Goal: Transaction & Acquisition: Subscribe to service/newsletter

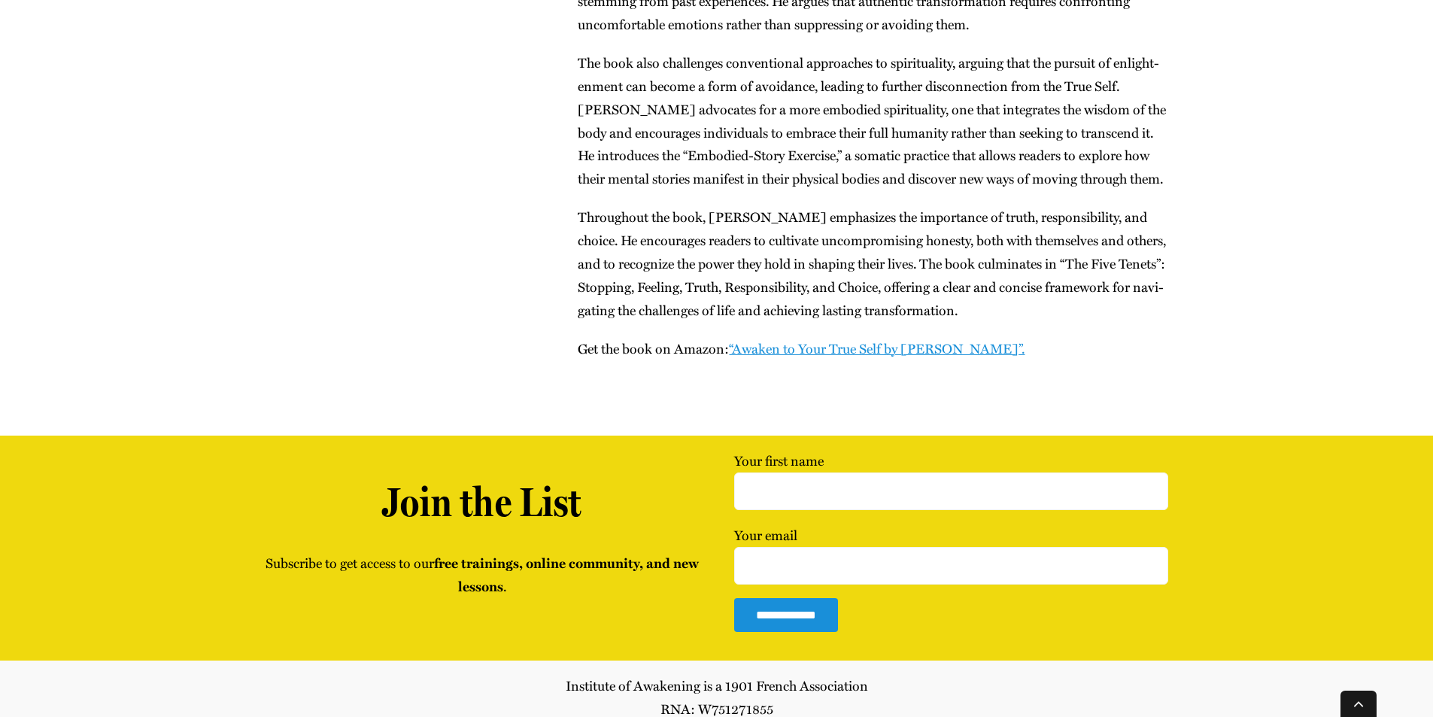
scroll to position [3139, 0]
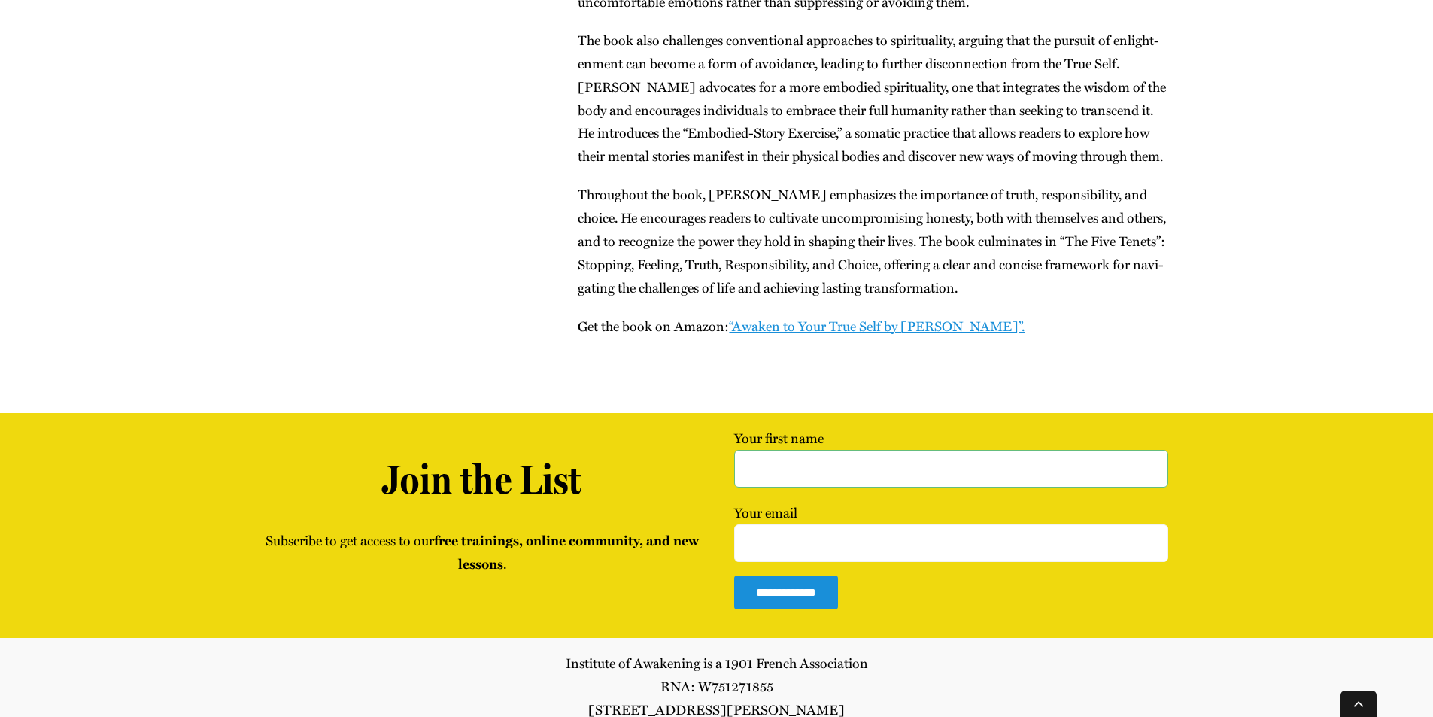
click at [827, 450] on input "Your first name" at bounding box center [950, 469] width 433 height 38
type input "latunya571@gmail.com"
drag, startPoint x: 878, startPoint y: 396, endPoint x: 765, endPoint y: 420, distance: 115.2
click at [736, 450] on input "latunya571@gmail.com" at bounding box center [950, 469] width 433 height 38
paste input "latunya571@gmail.com"
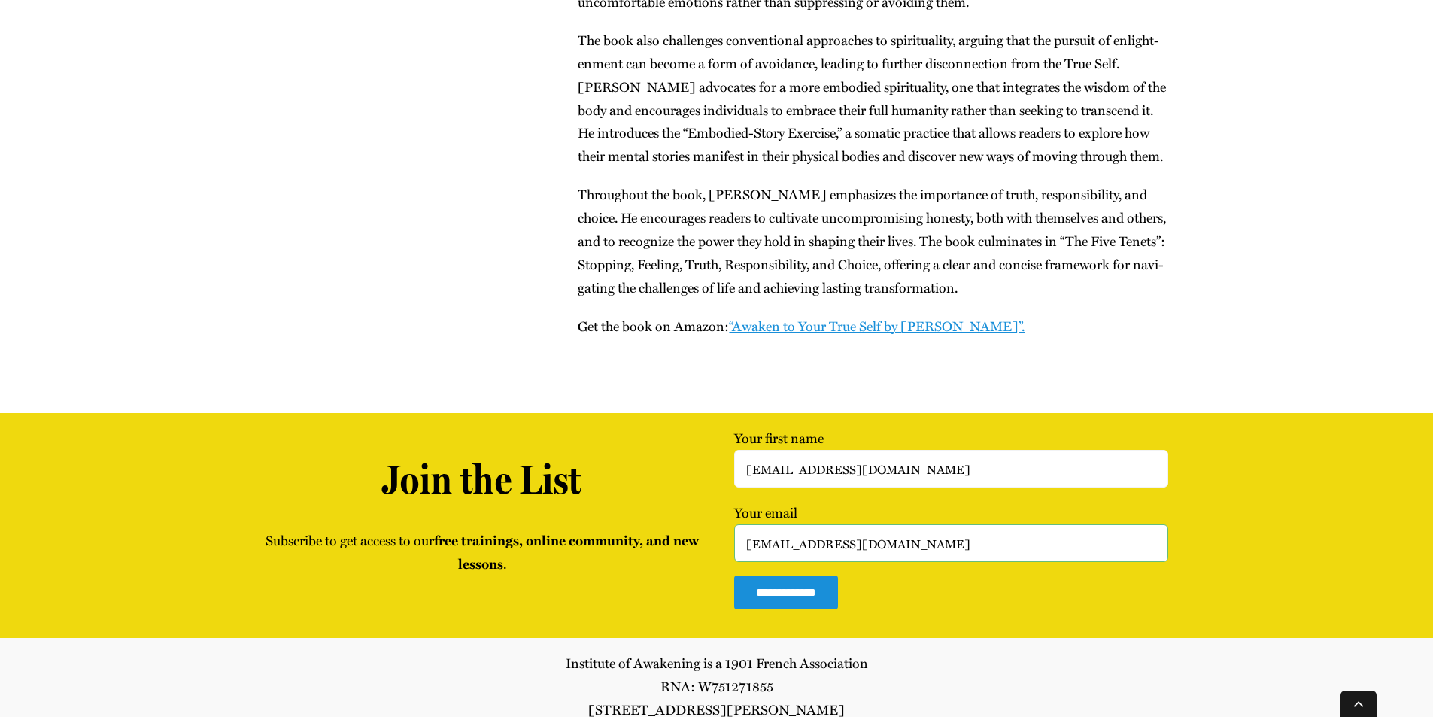
type input "latunya571@gmail.com"
click at [882, 450] on input "latunya571@gmail.com" at bounding box center [950, 469] width 433 height 38
type input "l"
type input "Latunya"
click at [781, 575] on input "**********" at bounding box center [786, 592] width 104 height 34
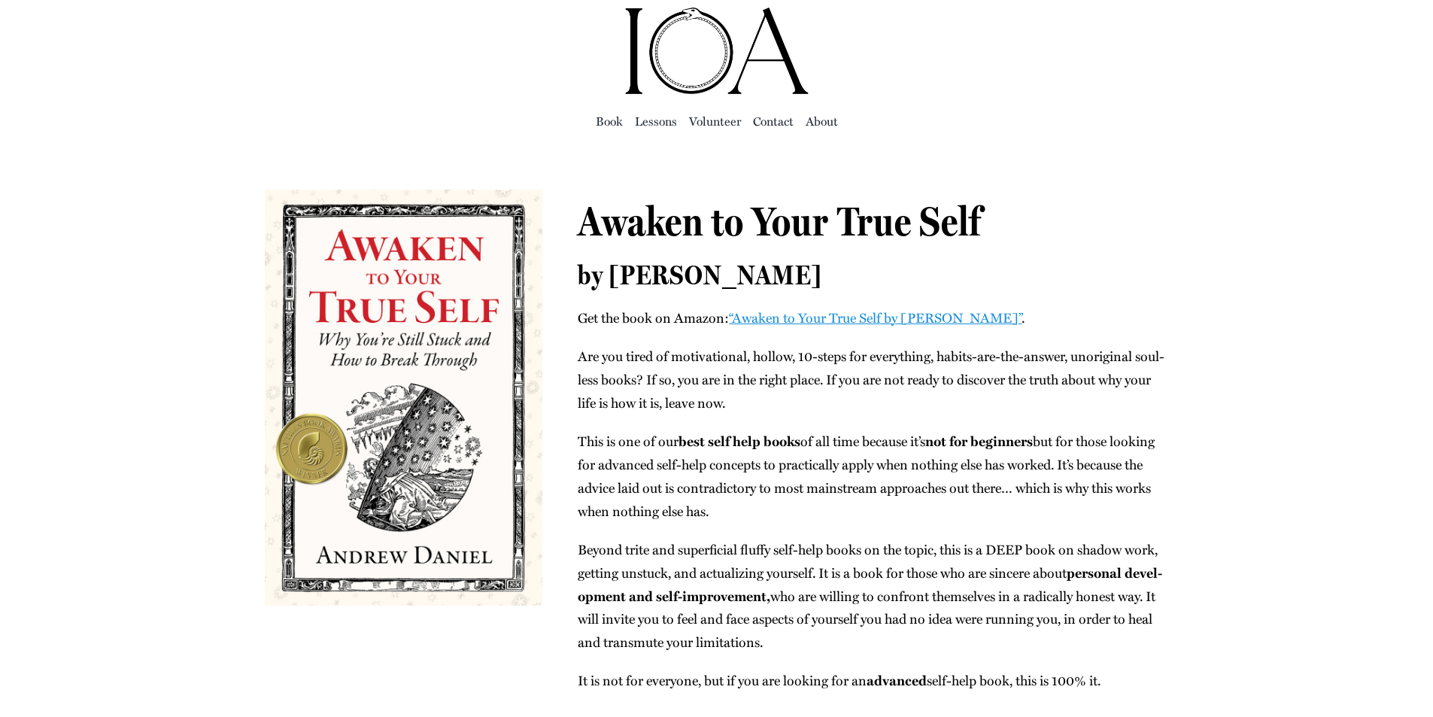
scroll to position [0, 0]
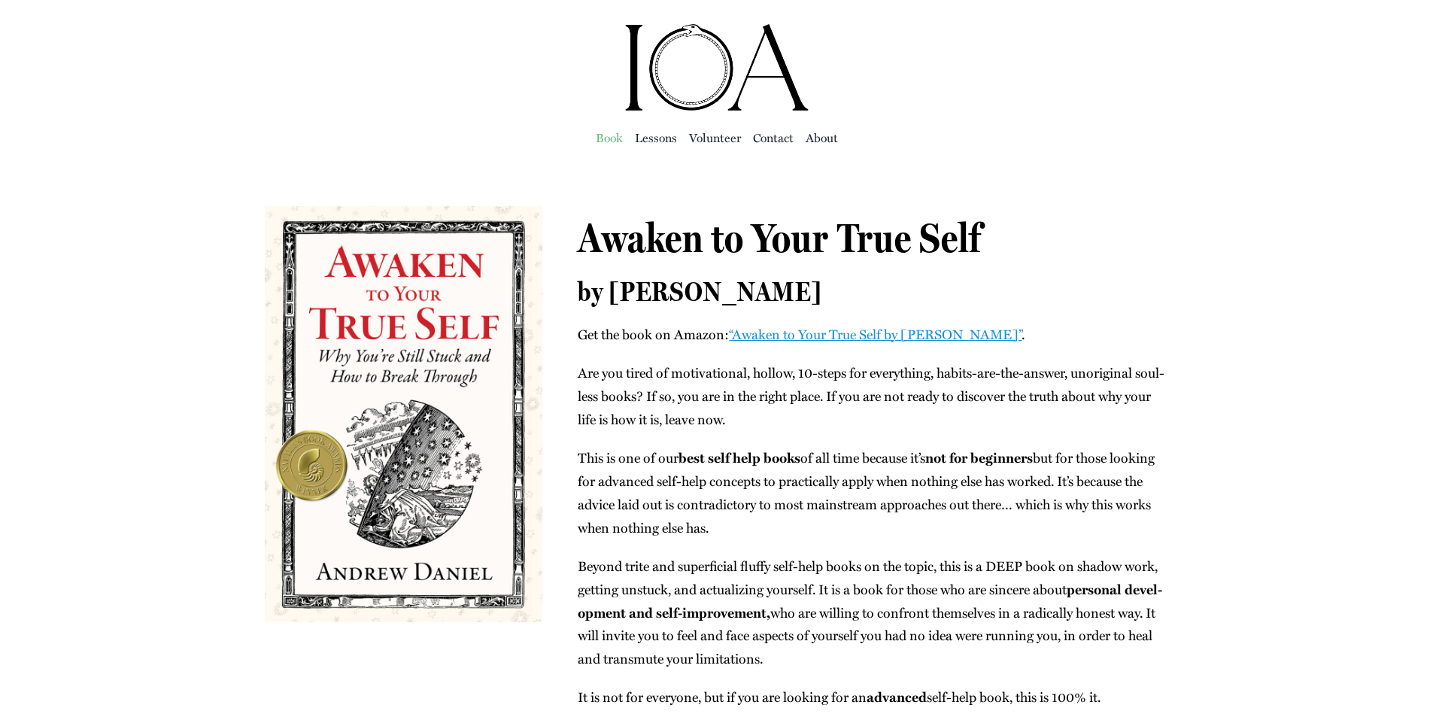
click at [612, 135] on span "Book" at bounding box center [609, 137] width 27 height 21
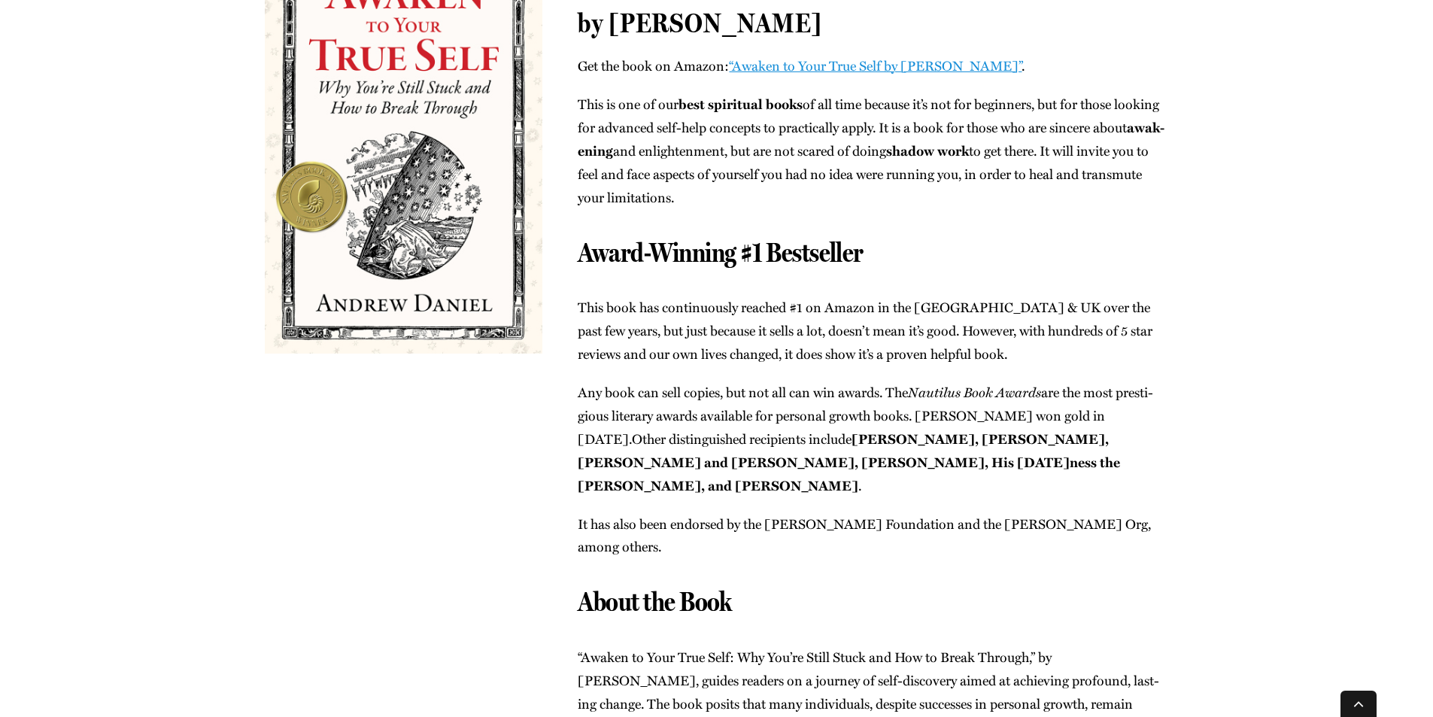
scroll to position [376, 0]
